Goal: Information Seeking & Learning: Learn about a topic

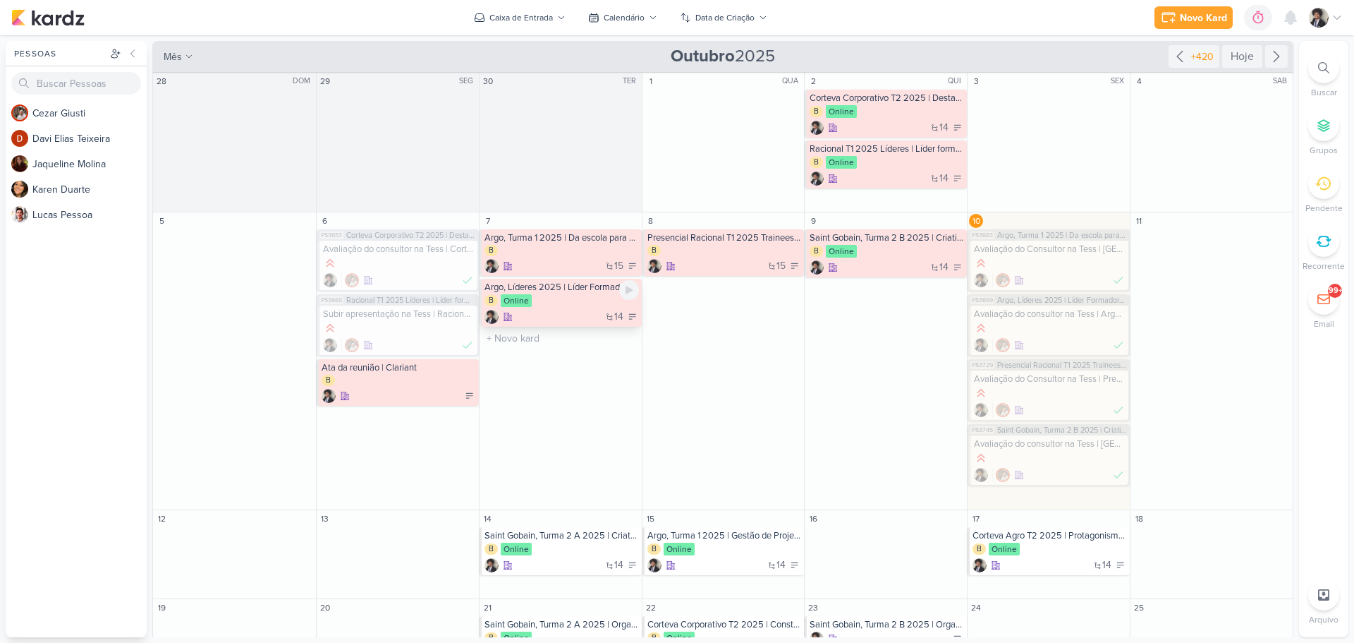
click at [586, 299] on div "B Online" at bounding box center [562, 301] width 154 height 14
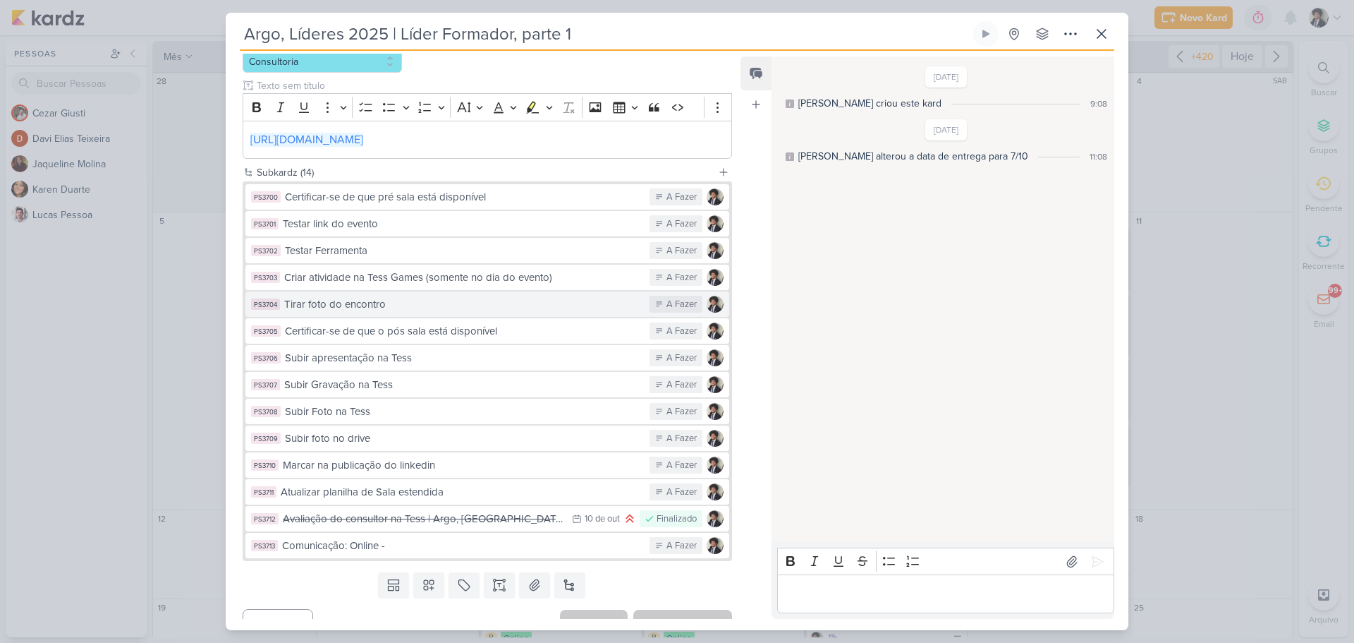
scroll to position [261, 0]
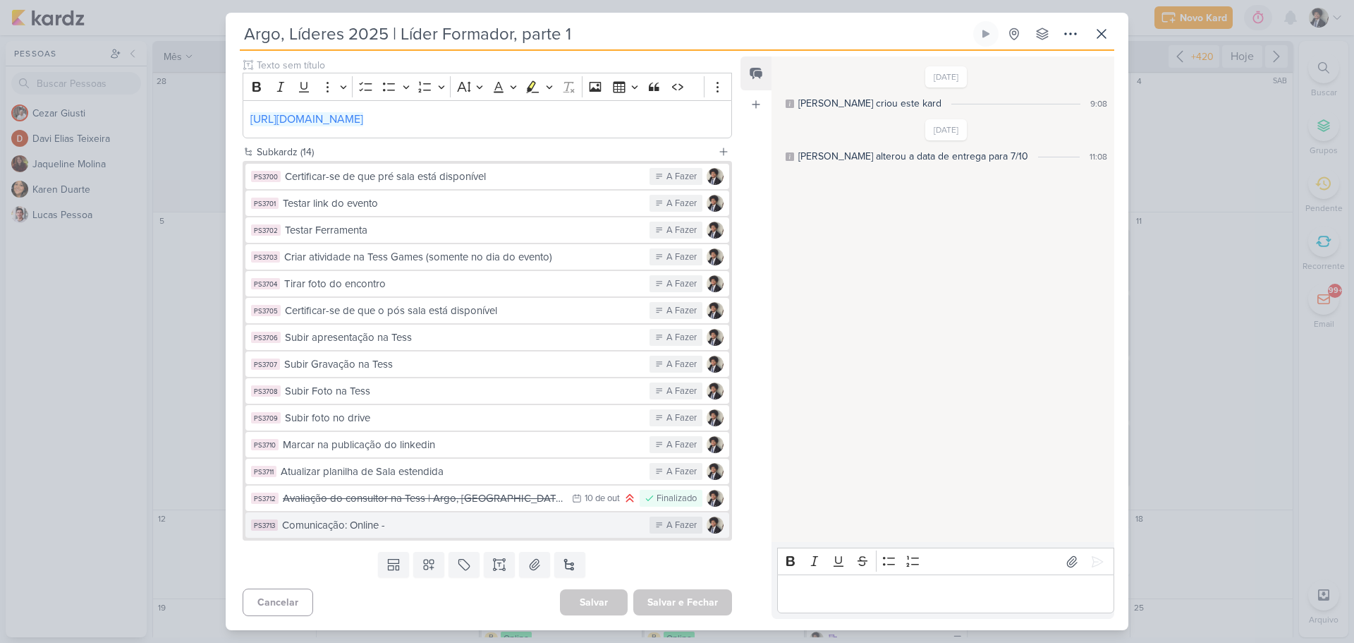
click at [382, 533] on div "Comunicação: Online -" at bounding box center [462, 525] width 360 height 16
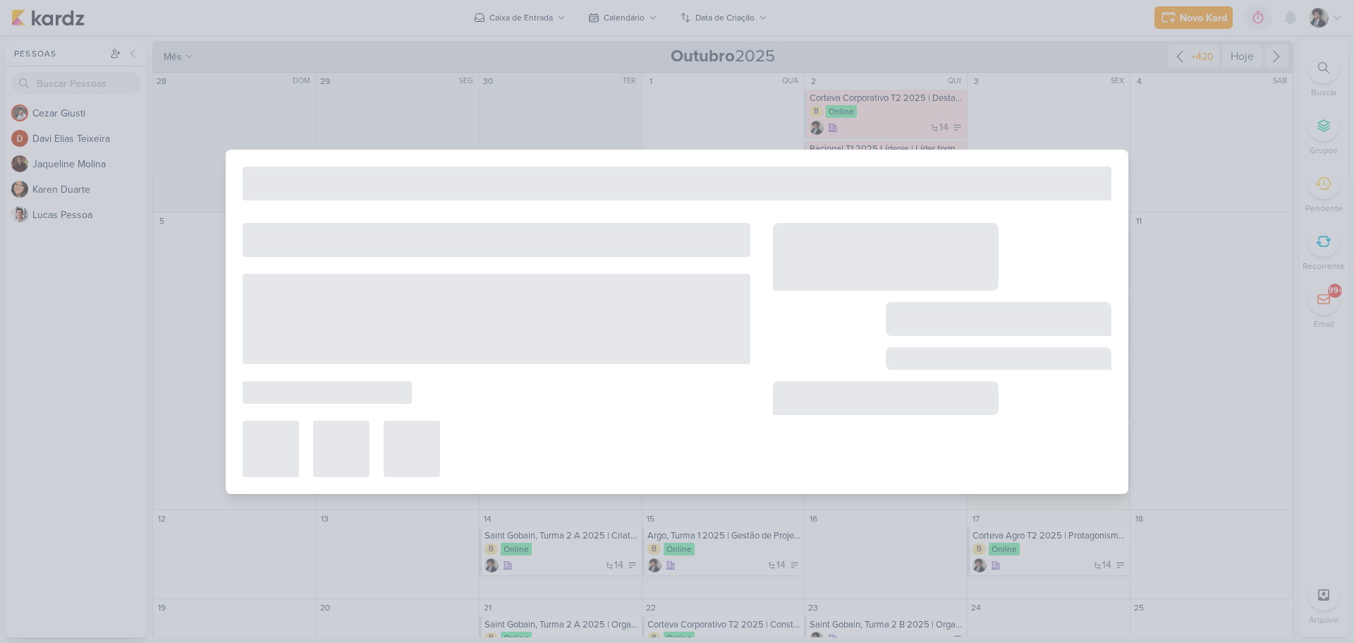
type input "Comunicação: Online -"
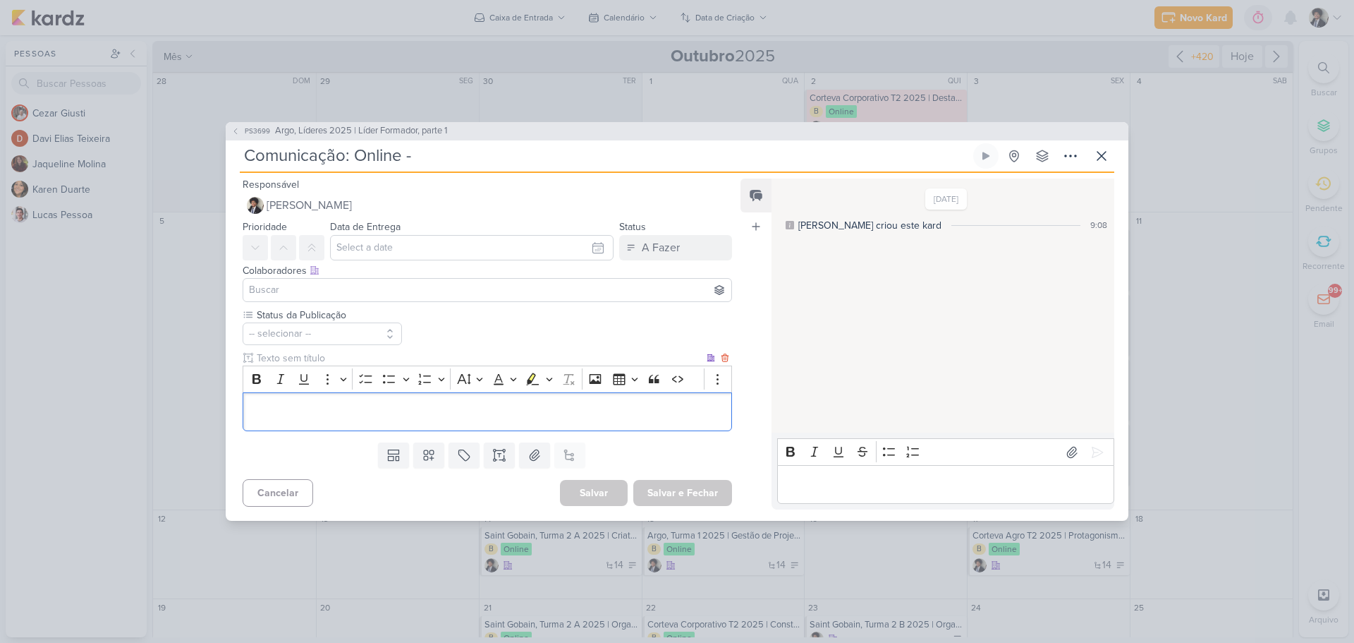
click at [363, 411] on p "Editor editing area: main" at bounding box center [487, 411] width 474 height 17
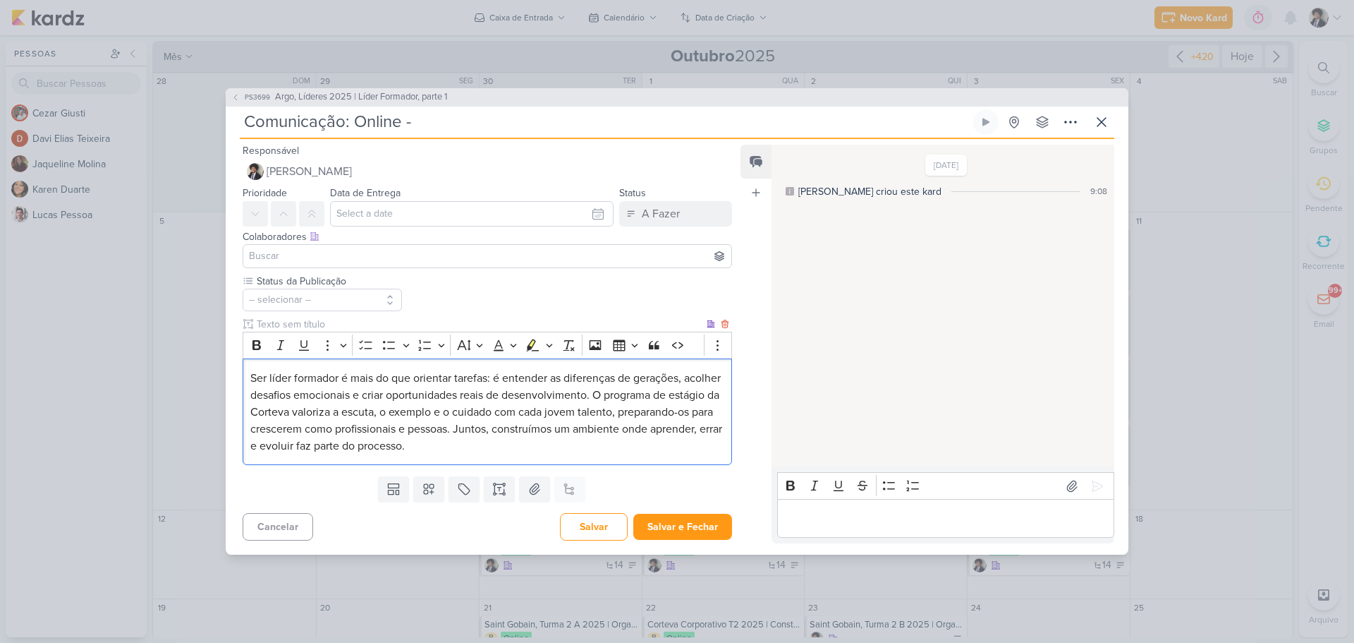
click at [250, 379] on span "Ser líder formador é mais do que orientar tarefas: é entender as diferenças de …" at bounding box center [486, 412] width 472 height 82
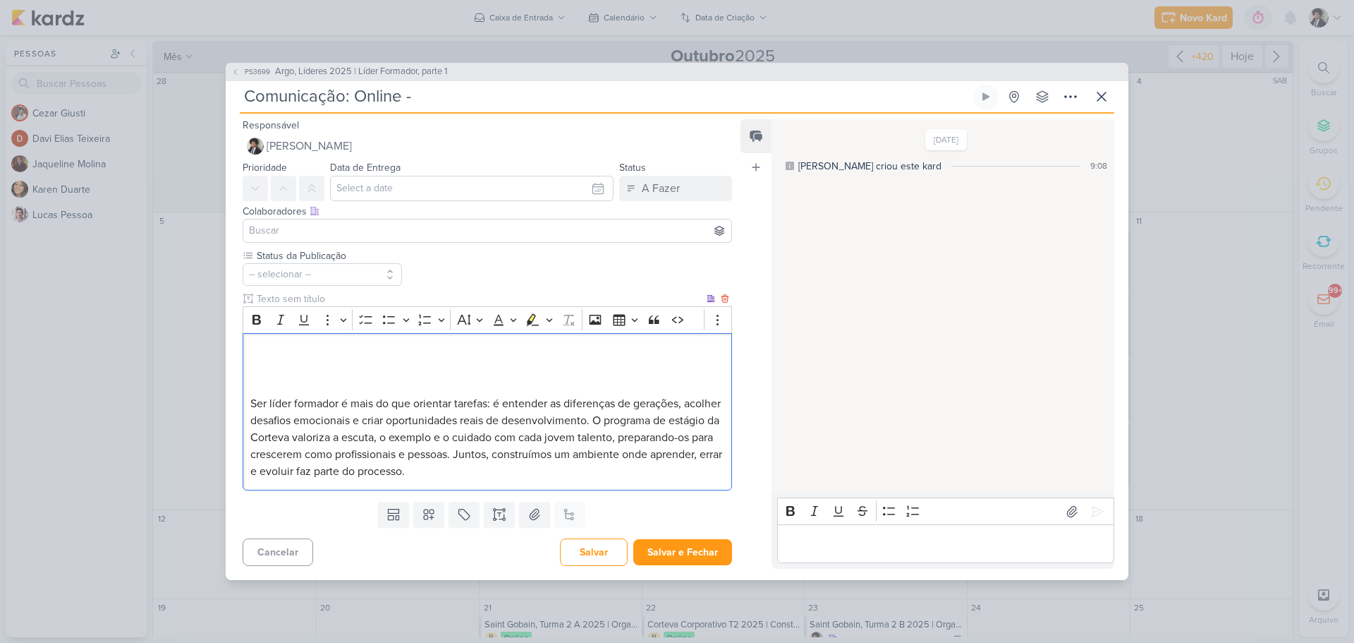
click at [250, 379] on p "Editor editing area: main" at bounding box center [487, 386] width 474 height 17
click at [638, 418] on span "Ser líder formador é mais do que orientar tarefas: é entender as diferenças de …" at bounding box center [486, 437] width 472 height 82
drag, startPoint x: 377, startPoint y: 440, endPoint x: 399, endPoint y: 440, distance: 21.2
click at [393, 440] on span "O programa de estágio da Corteva valoriza a escuta, o exemplo e o cuidado com c…" at bounding box center [479, 454] width 458 height 48
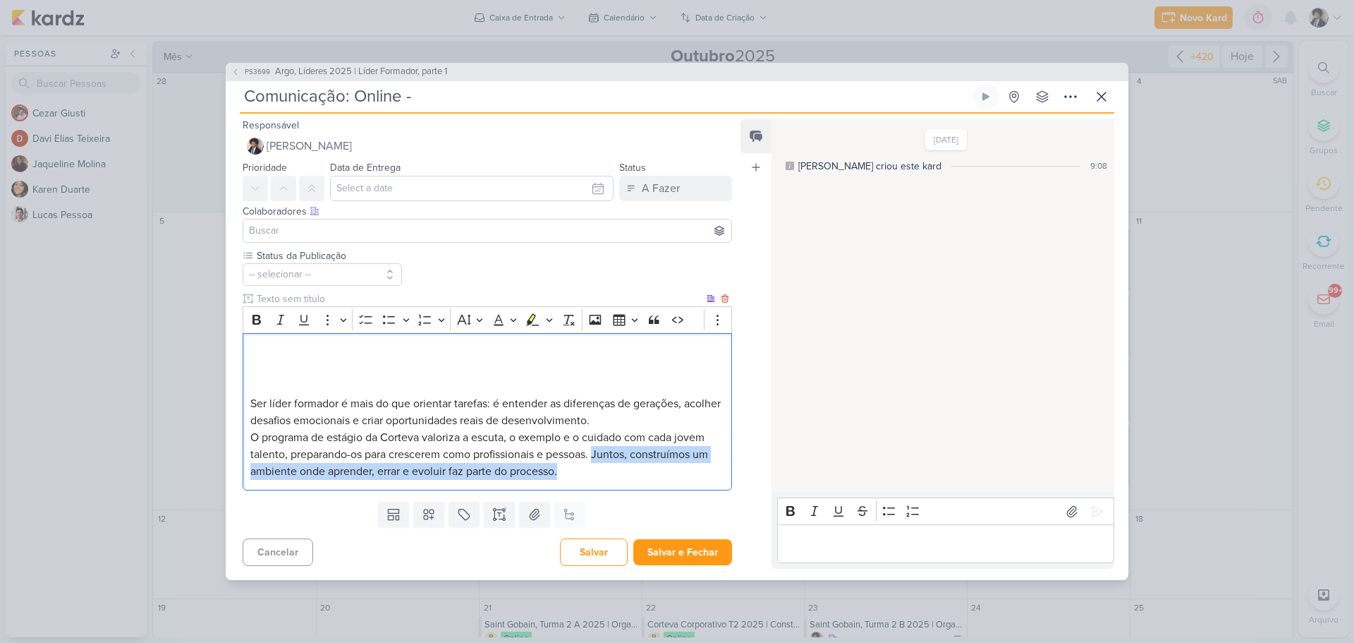
drag, startPoint x: 602, startPoint y: 454, endPoint x: 643, endPoint y: 482, distance: 49.7
click at [643, 482] on div "Ser líder formador é mais do que orientar tarefas: é entender as diferenças de …" at bounding box center [488, 411] width 490 height 157
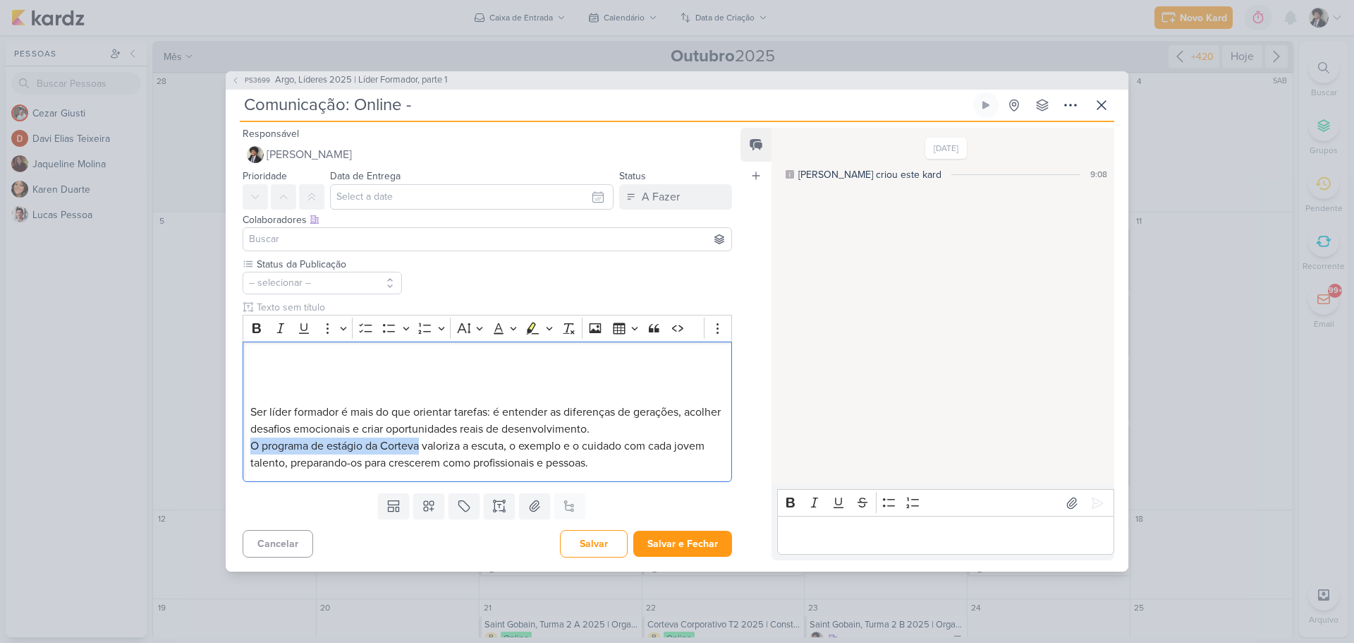
drag, startPoint x: 423, startPoint y: 442, endPoint x: 183, endPoint y: 448, distance: 239.9
click at [183, 448] on div "PS3699 Argo, Líderes 2025 | Líder Formador, parte 1 Comunicação: Online -" at bounding box center [677, 321] width 1354 height 643
